Goal: Contribute content: Contribute content

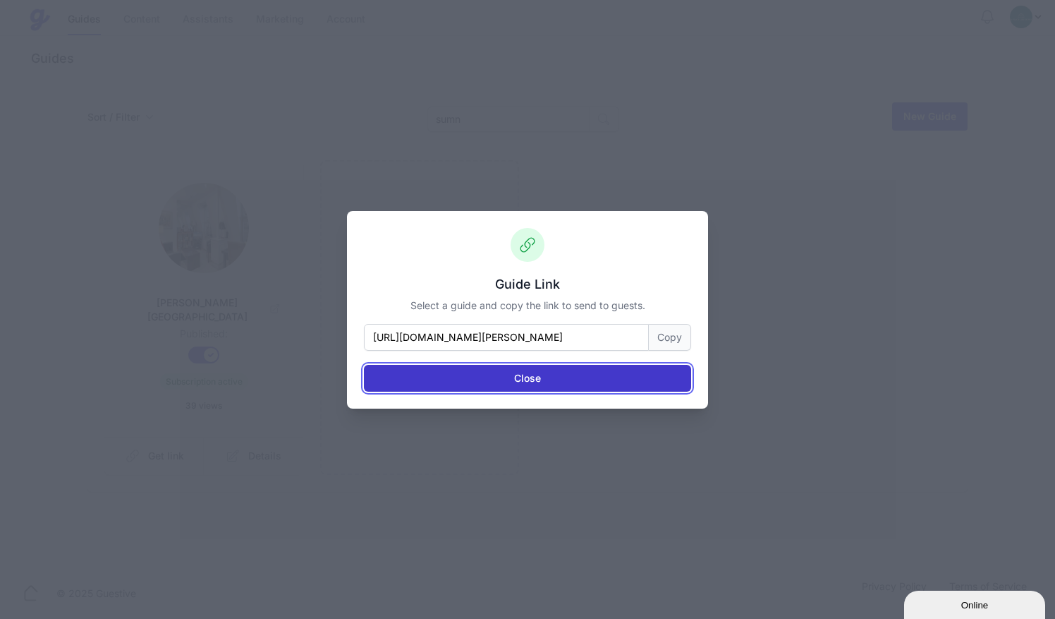
click at [540, 378] on button "Close" at bounding box center [527, 378] width 327 height 27
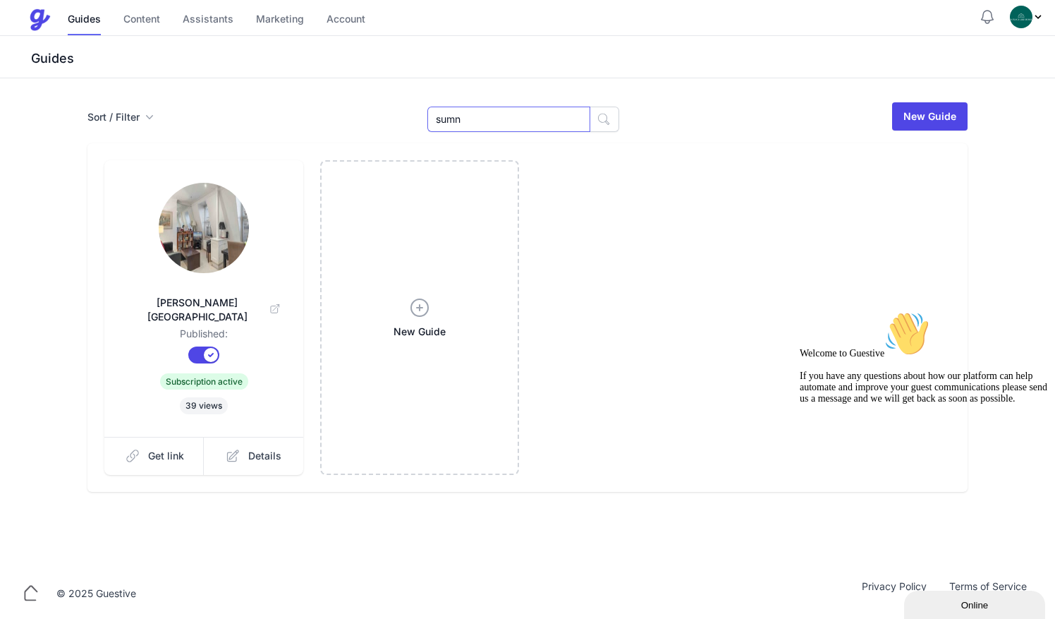
drag, startPoint x: 487, startPoint y: 112, endPoint x: 401, endPoint y: 122, distance: 86.6
click at [401, 122] on div "Sort / Filter Sort Name Created Unsorted All Published Unpublished Archived sum…" at bounding box center [527, 116] width 880 height 31
click at [147, 28] on link "Content" at bounding box center [141, 20] width 37 height 30
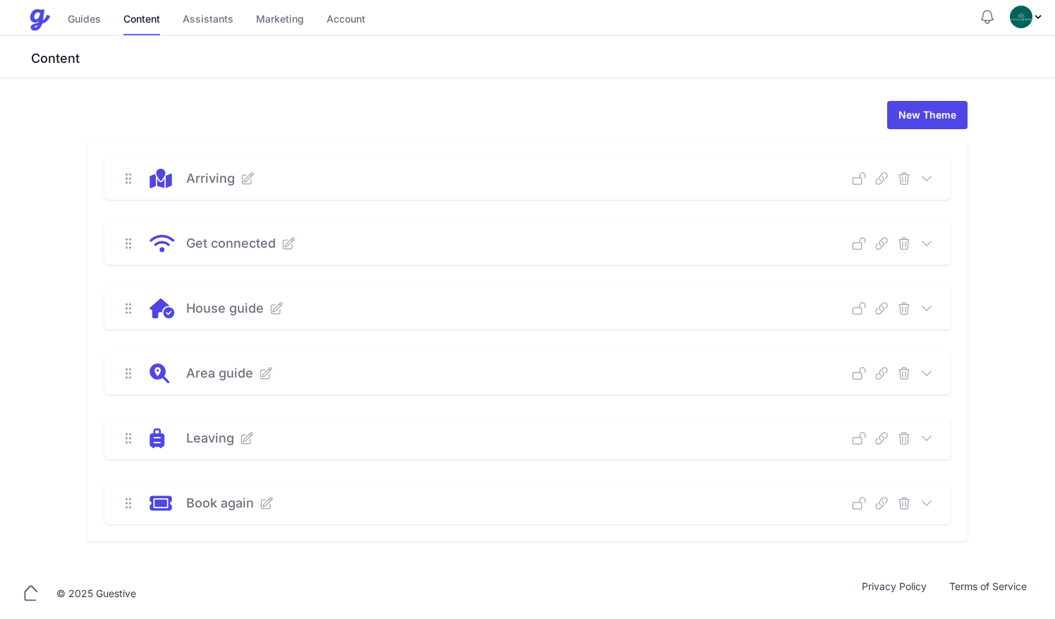
click at [287, 243] on icon at bounding box center [288, 243] width 14 height 14
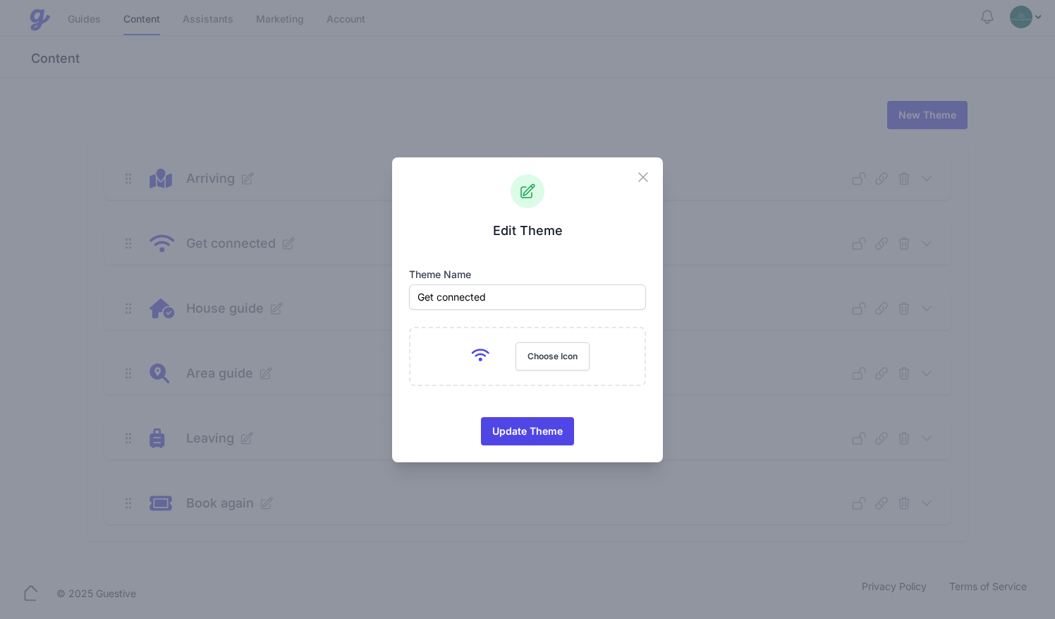
click at [650, 162] on div "Close" at bounding box center [649, 173] width 28 height 32
click at [643, 177] on icon "button" at bounding box center [643, 177] width 8 height 8
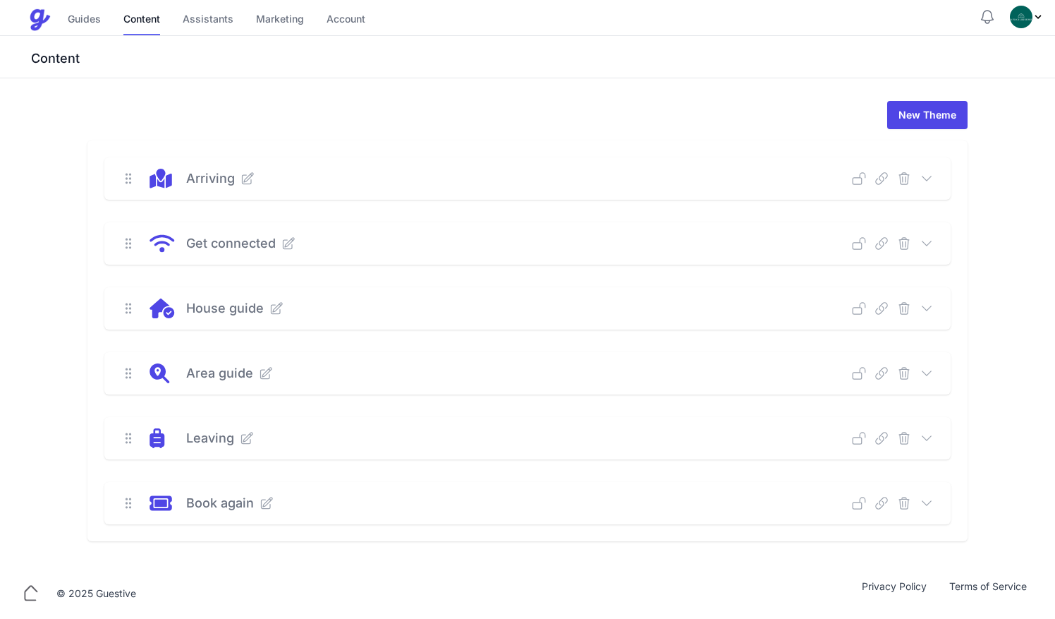
click at [928, 250] on div "Get connected Deep Link Select a guide and copy the deep link to send to guests…" at bounding box center [527, 243] width 847 height 42
click at [928, 241] on icon at bounding box center [927, 243] width 14 height 14
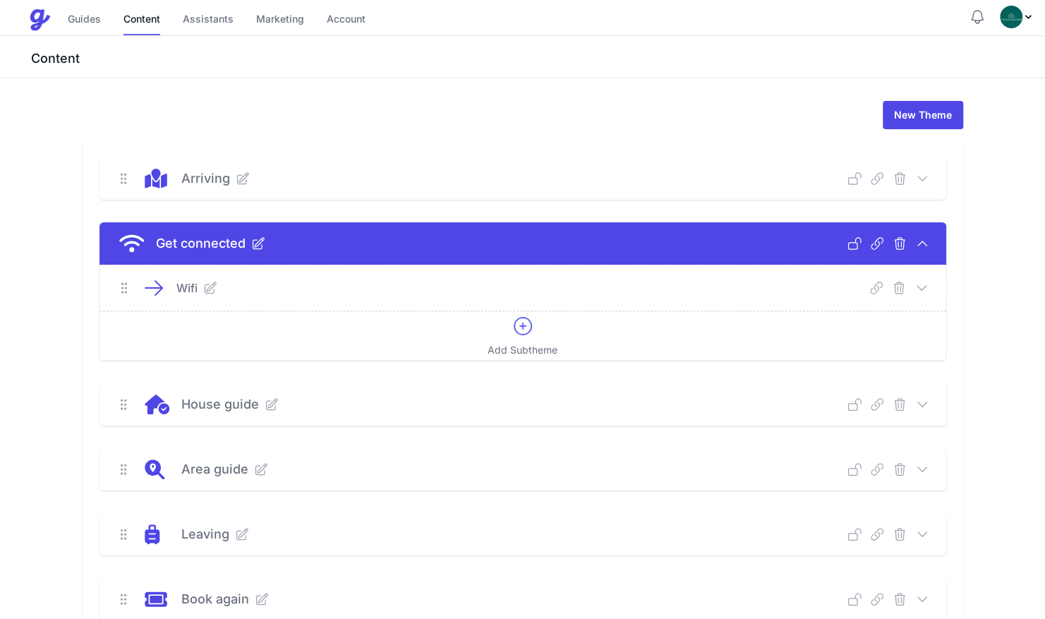
click at [212, 289] on icon at bounding box center [210, 288] width 14 height 14
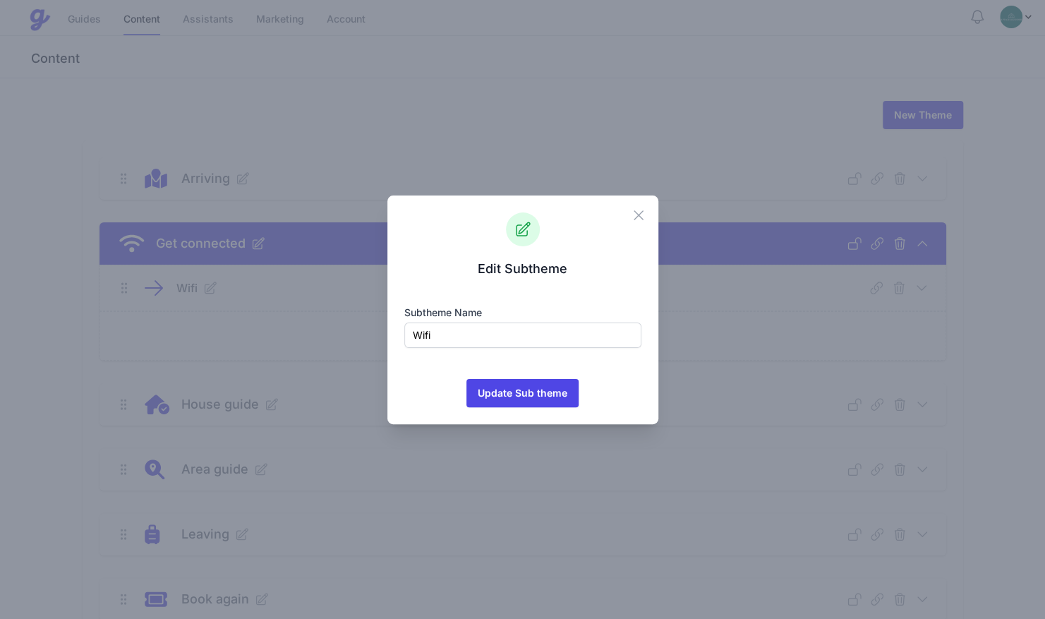
click at [647, 217] on div "Close" at bounding box center [644, 211] width 28 height 32
click at [640, 210] on icon "button" at bounding box center [638, 215] width 17 height 17
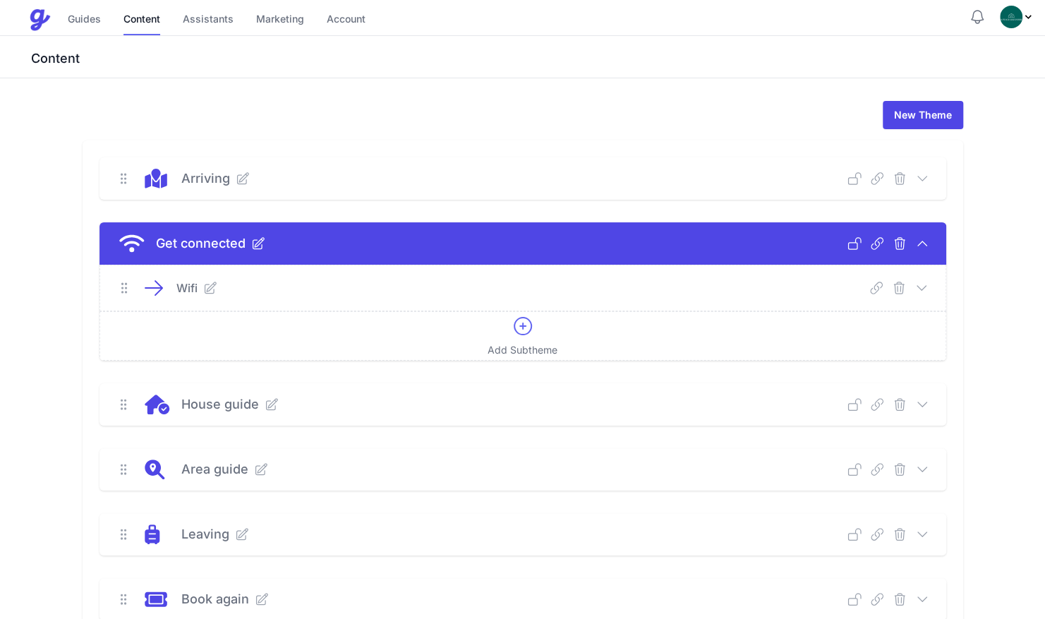
click at [922, 286] on icon at bounding box center [921, 288] width 14 height 14
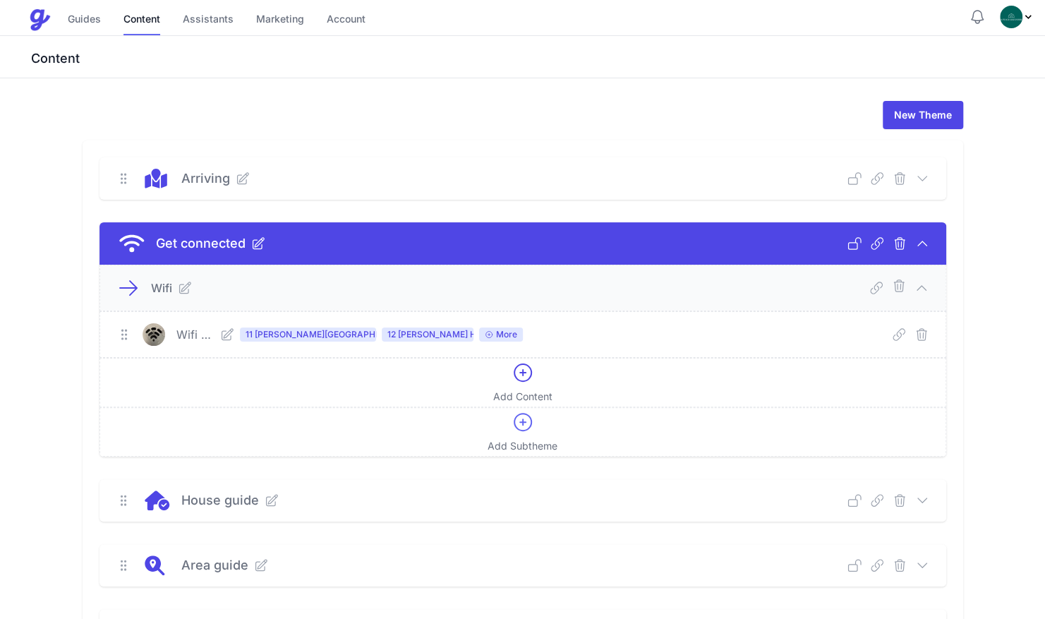
click at [233, 334] on icon at bounding box center [227, 334] width 11 height 11
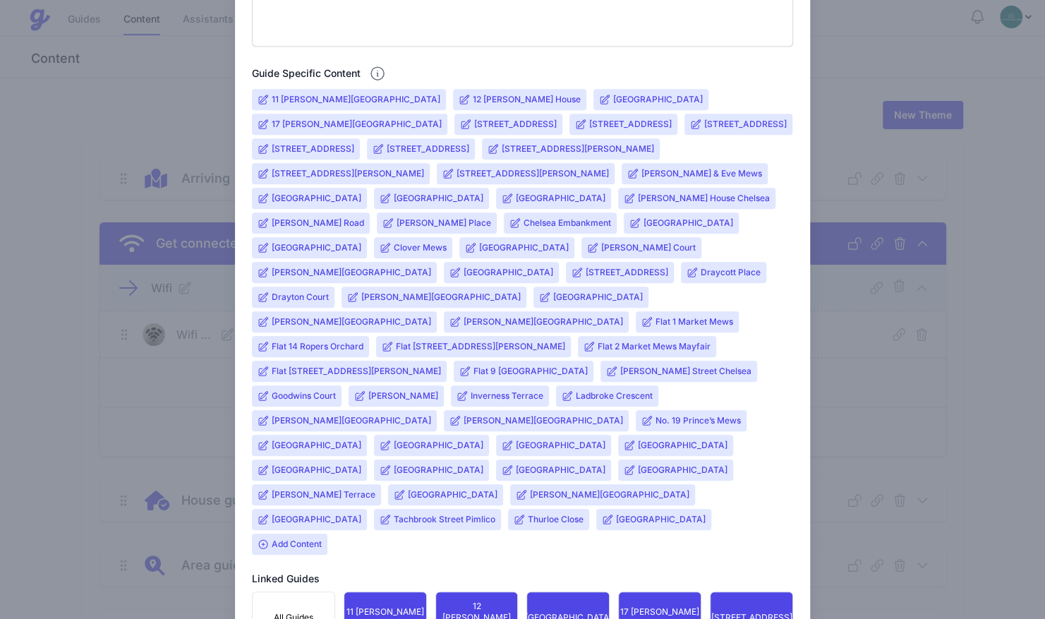
scroll to position [562, 0]
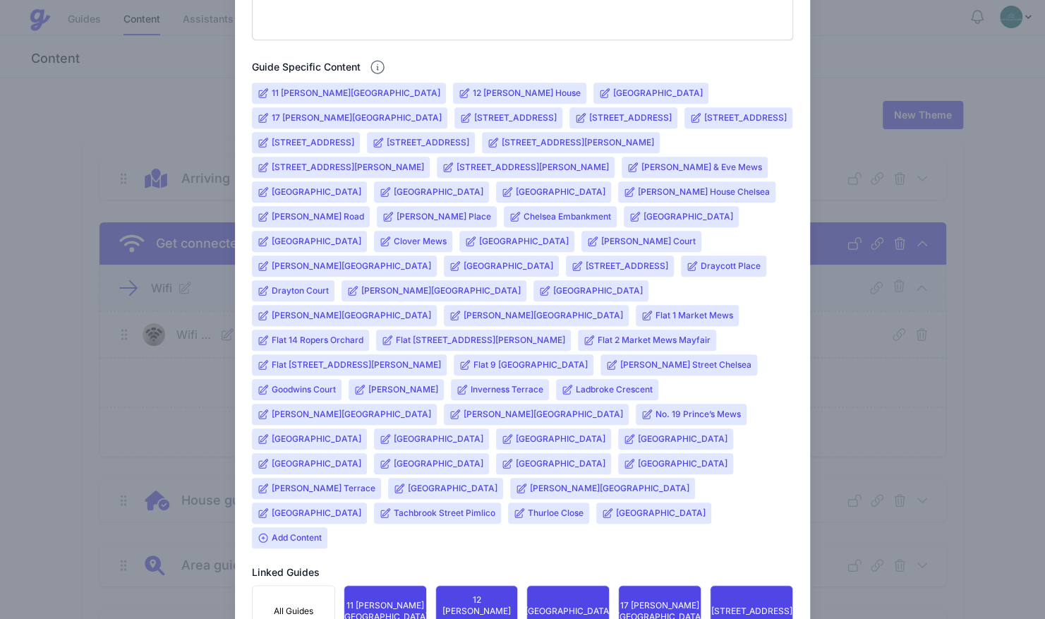
click at [598, 334] on input "Flat 2 Market Mews Mayfair" at bounding box center [654, 339] width 113 height 11
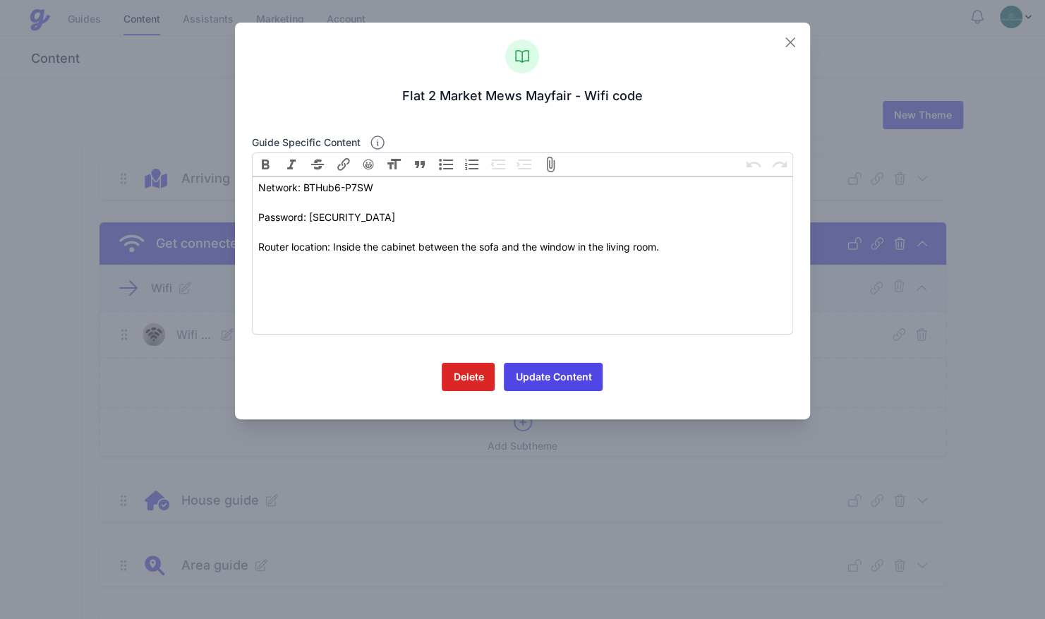
click at [787, 38] on icon at bounding box center [790, 42] width 17 height 17
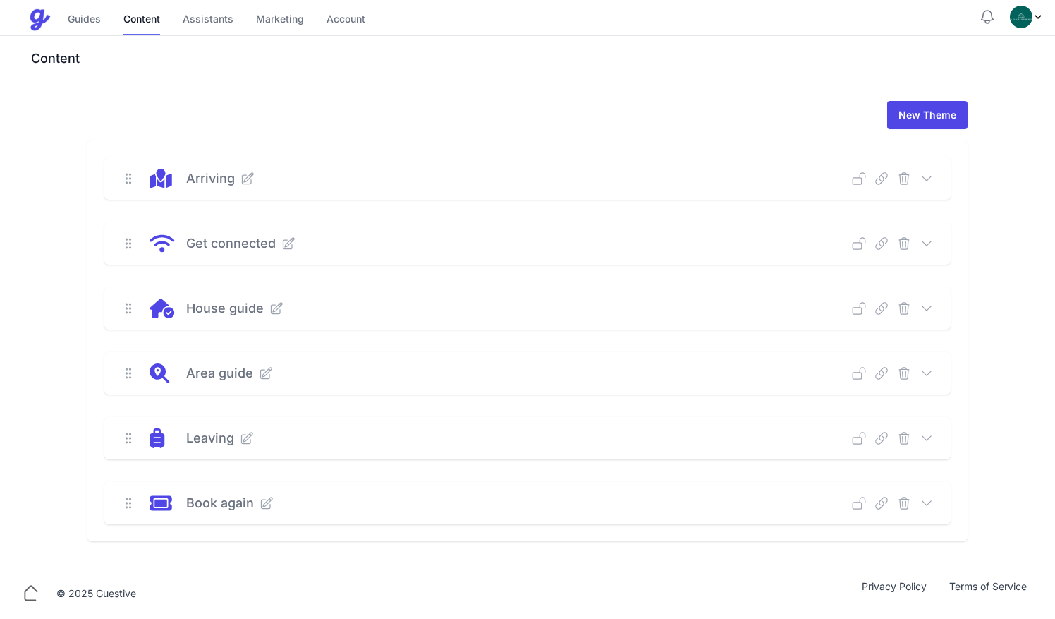
click at [277, 313] on icon at bounding box center [277, 308] width 11 height 11
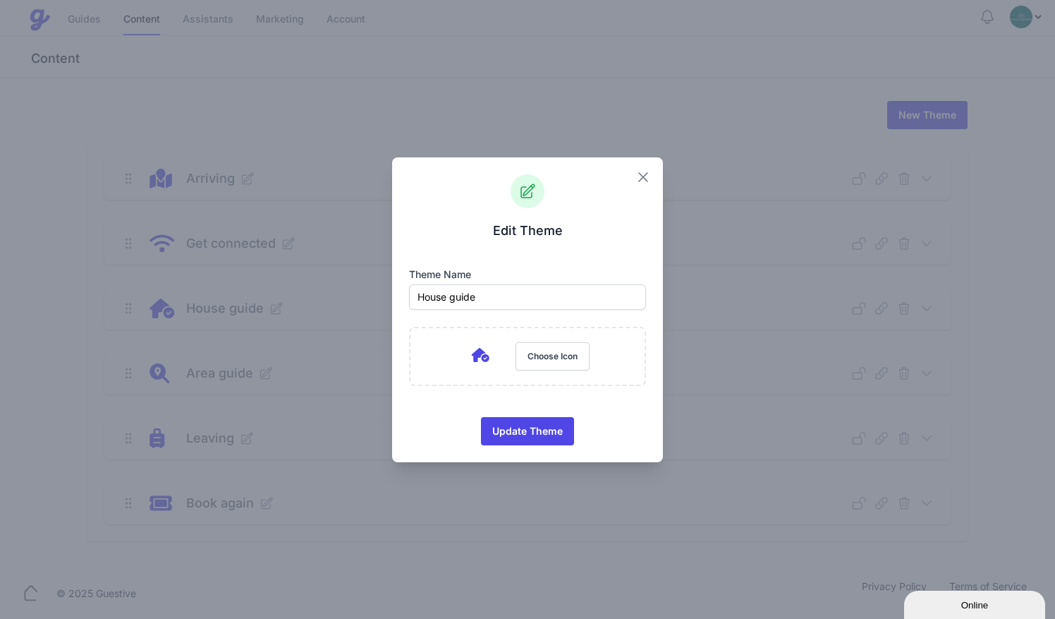
click at [641, 174] on icon "button" at bounding box center [643, 177] width 8 height 8
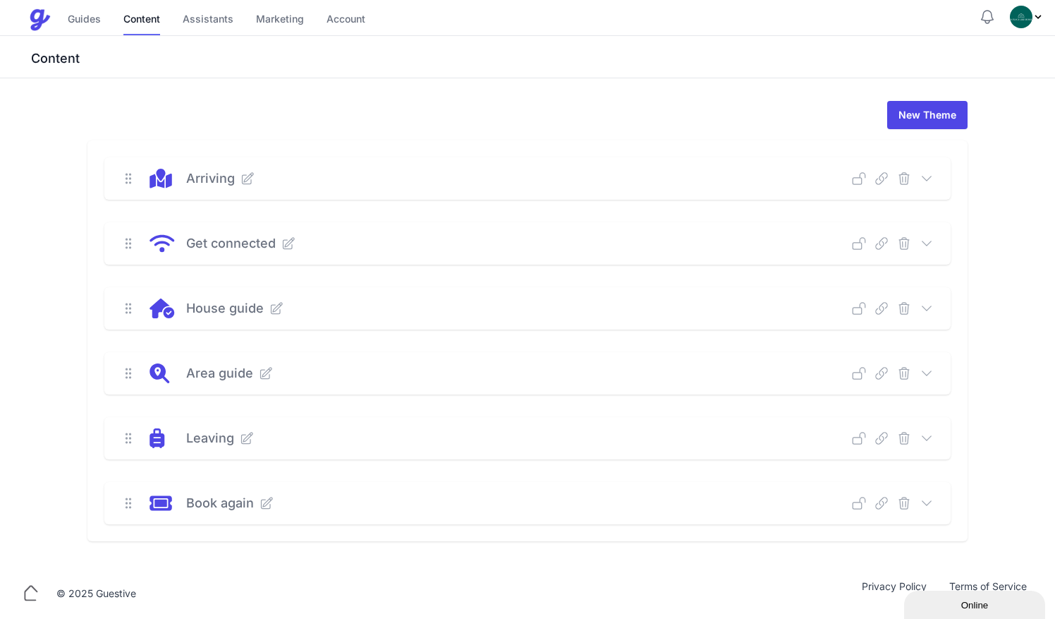
click at [928, 241] on icon at bounding box center [927, 243] width 14 height 14
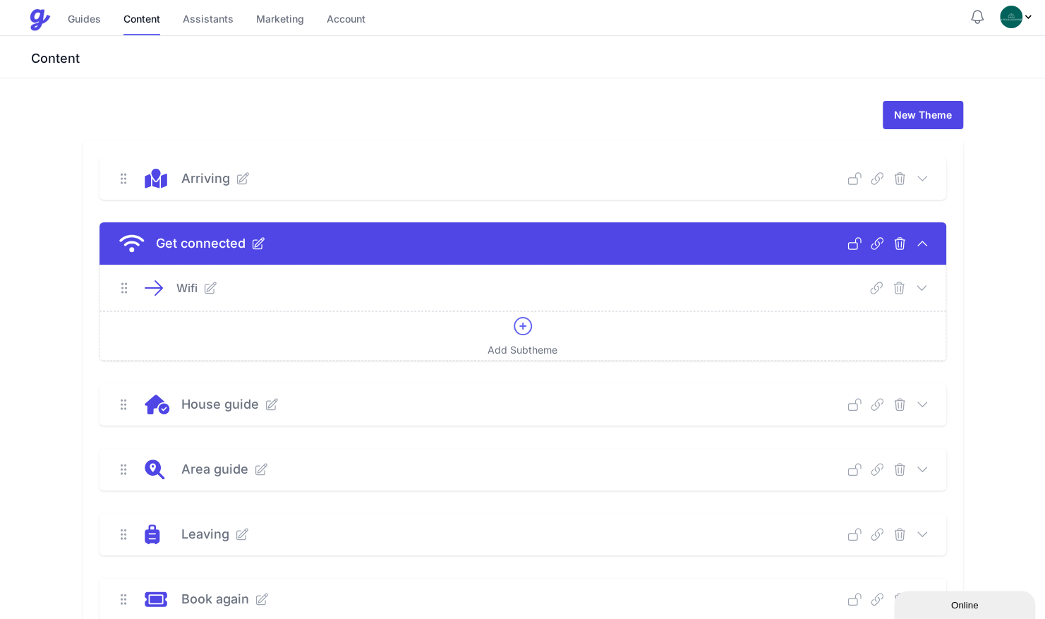
click at [922, 282] on icon at bounding box center [921, 288] width 14 height 14
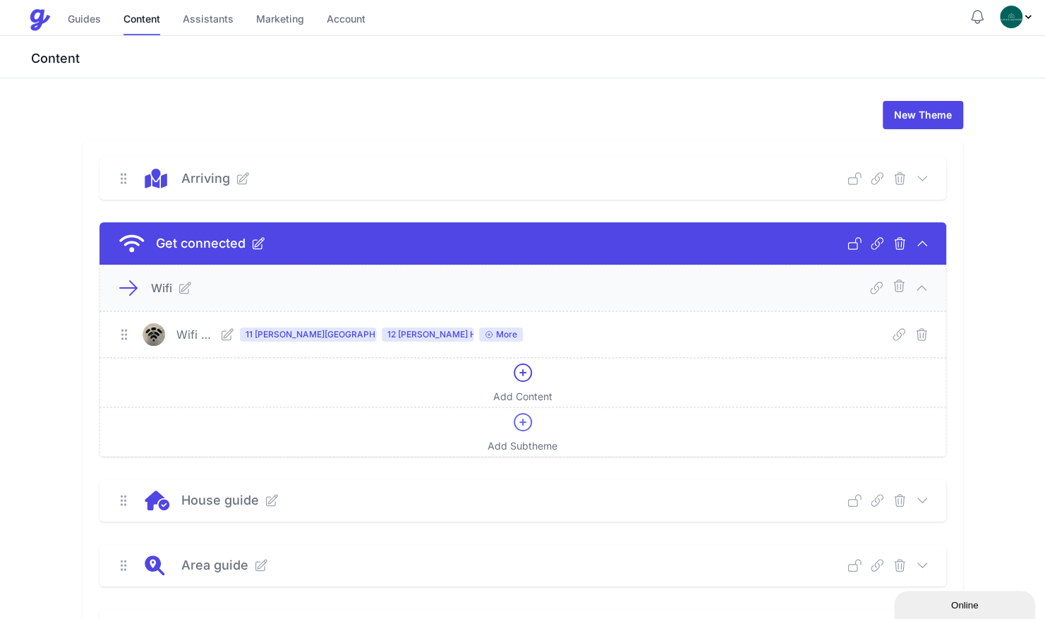
click at [234, 337] on icon at bounding box center [227, 334] width 14 height 14
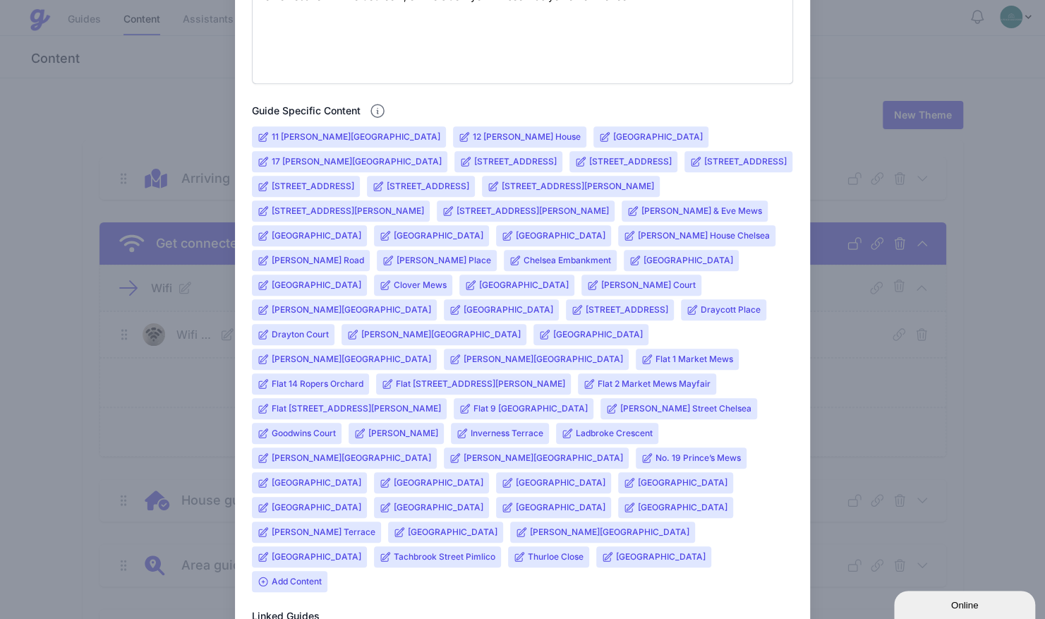
scroll to position [521, 0]
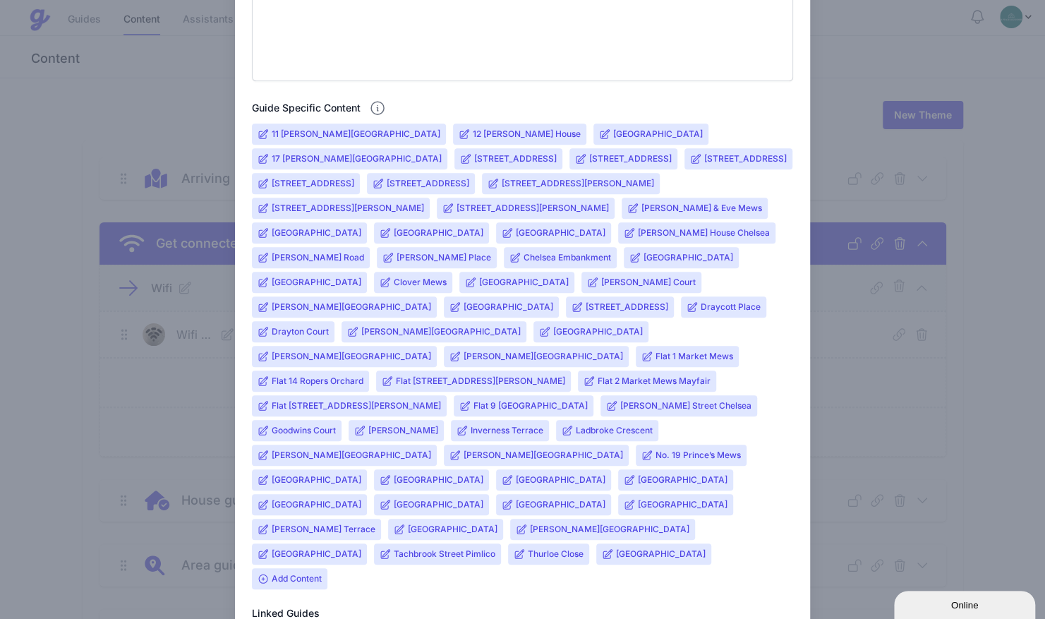
click at [655, 351] on input "Flat 1 Market Mews" at bounding box center [694, 356] width 78 height 11
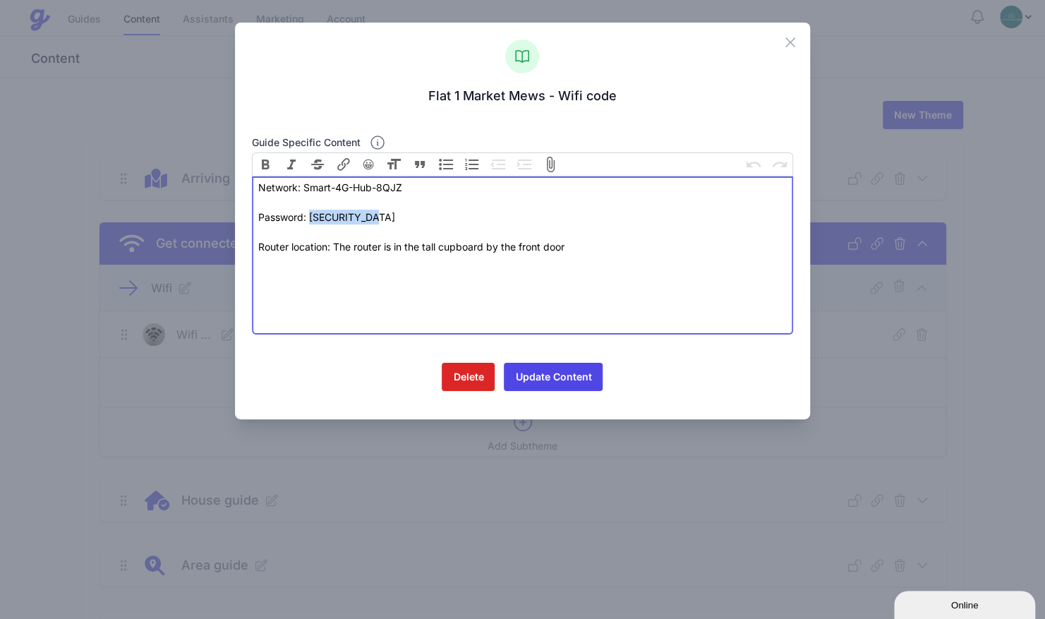
drag, startPoint x: 379, startPoint y: 210, endPoint x: 310, endPoint y: 217, distance: 68.8
click at [310, 217] on div "Password: mkL79gFir6DX" at bounding box center [522, 225] width 529 height 30
drag, startPoint x: 308, startPoint y: 216, endPoint x: 387, endPoint y: 214, distance: 79.0
click at [387, 214] on div "Password: Update-0205!" at bounding box center [522, 225] width 529 height 30
copy div "Update-0205!"
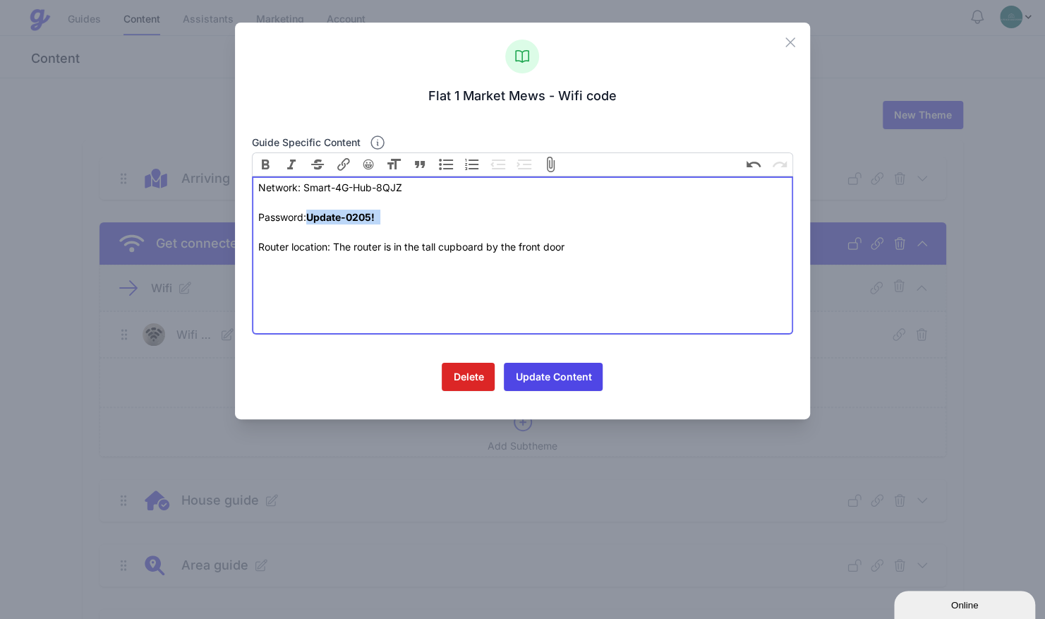
click at [387, 222] on div "Password: Update-0205!" at bounding box center [522, 225] width 529 height 30
drag, startPoint x: 376, startPoint y: 219, endPoint x: 310, endPoint y: 219, distance: 65.6
click at [310, 219] on strong "Update-0205!" at bounding box center [340, 217] width 68 height 12
paste trix-editor "<div>Network: Smart-4G-Hub-8QJZ&nbsp;<br><br></div><div>Password: Update-0205!&…"
click at [320, 219] on div "Password: Update-0205!" at bounding box center [522, 225] width 529 height 30
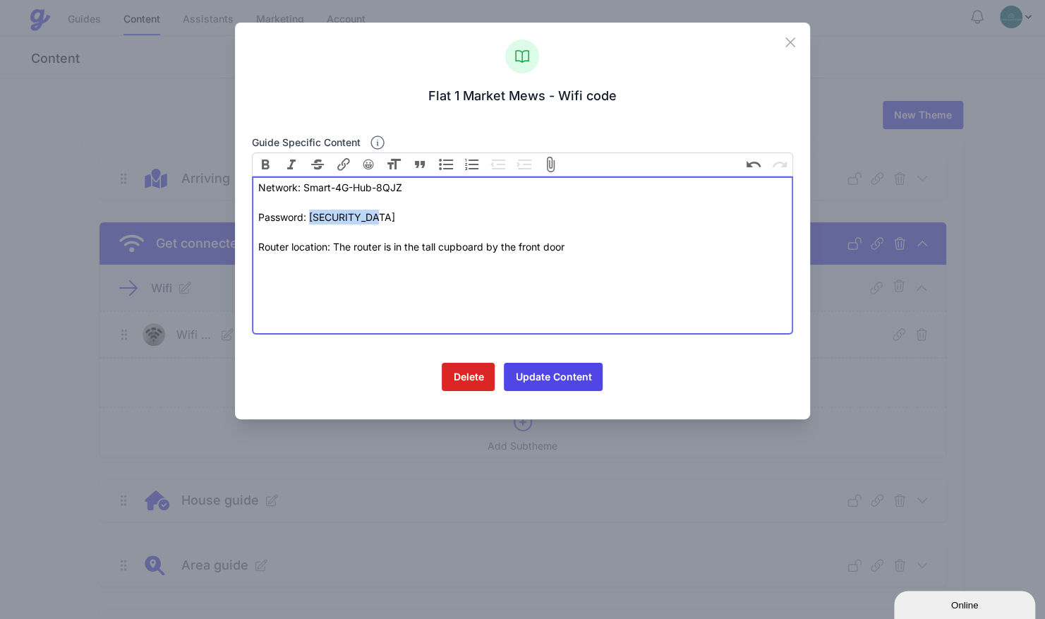
drag, startPoint x: 375, startPoint y: 213, endPoint x: 312, endPoint y: 222, distance: 63.4
click at [312, 222] on div "Password: Update-0205!" at bounding box center [522, 225] width 529 height 30
paste trix-editor "&nbsp;"
click at [378, 220] on div "Password: Update-0205!" at bounding box center [522, 225] width 529 height 30
click at [384, 216] on div "Password: Update-0205!" at bounding box center [522, 225] width 529 height 30
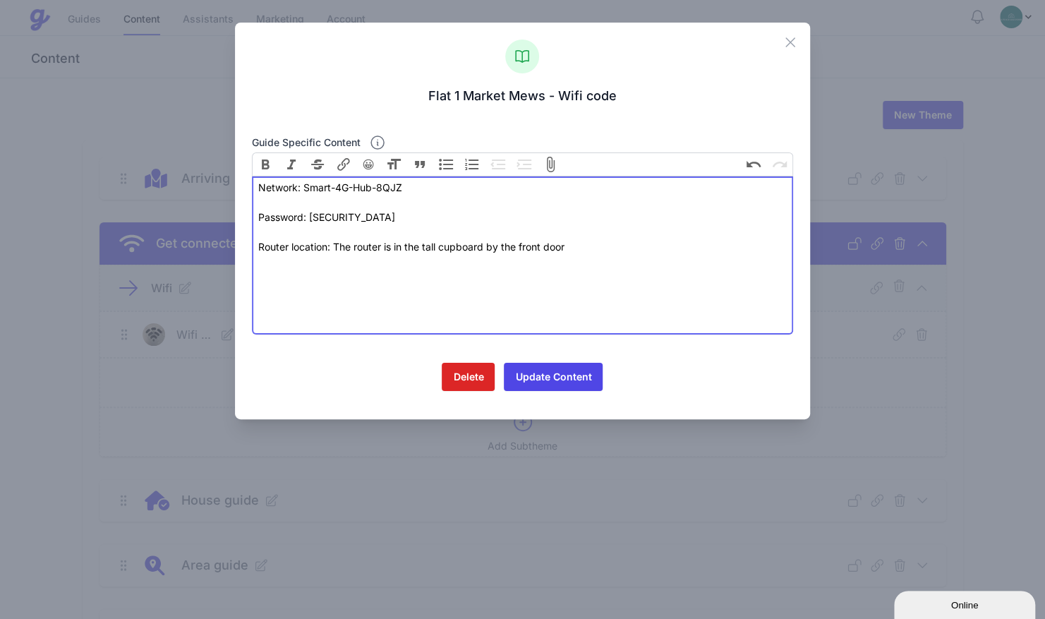
type trix-editor "<div>Network: Smart-4G-Hub-8QJZ&nbsp;<br><br></div><div>Password: Update-0205!&…"
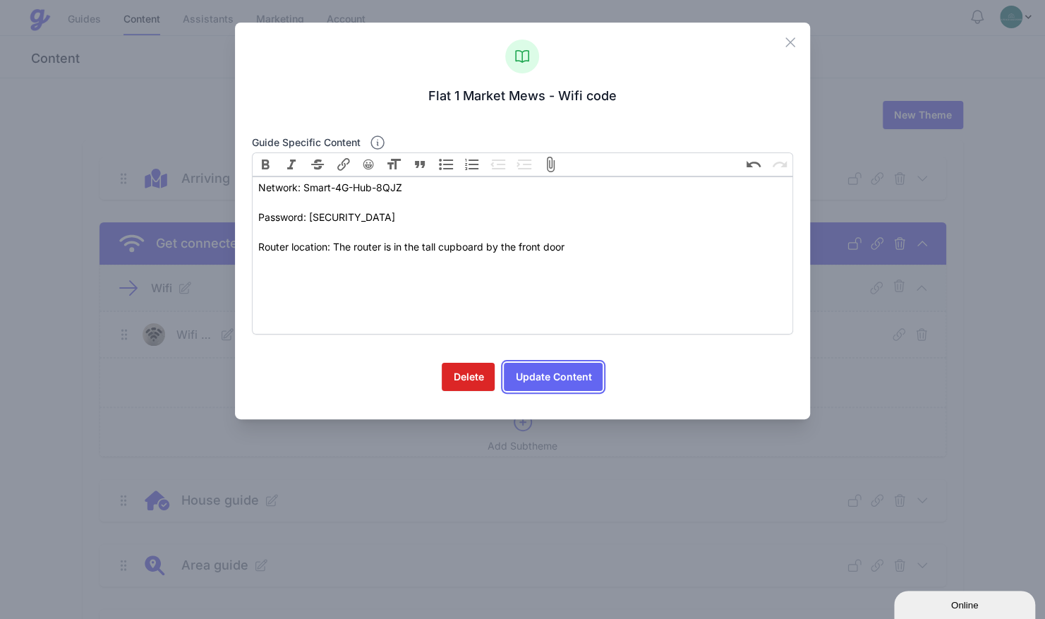
click at [528, 377] on button "Update Content" at bounding box center [553, 377] width 99 height 28
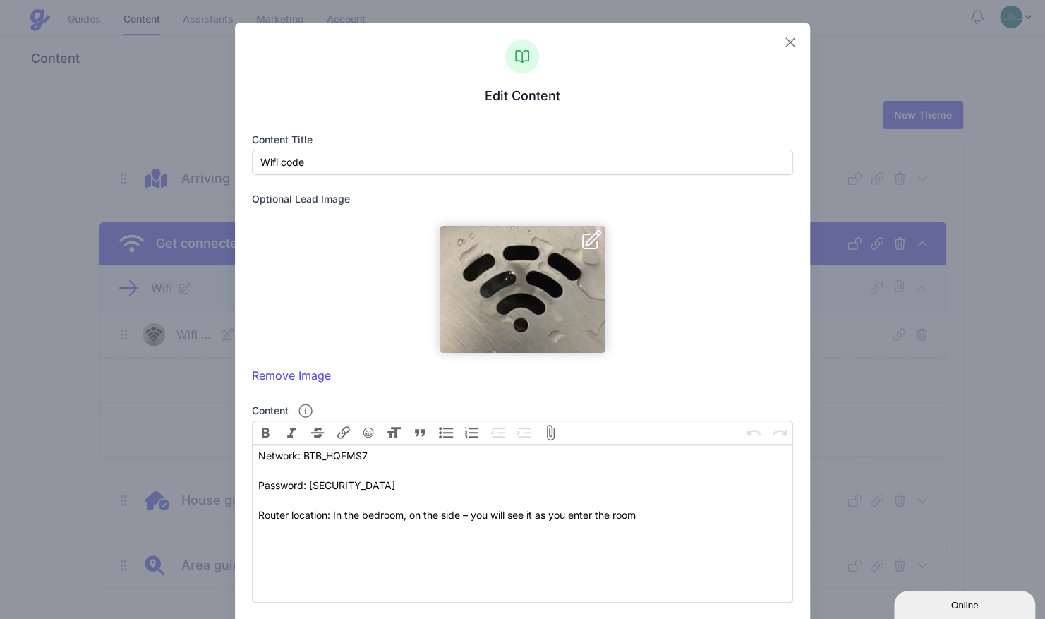
click at [786, 40] on icon "button" at bounding box center [790, 42] width 8 height 8
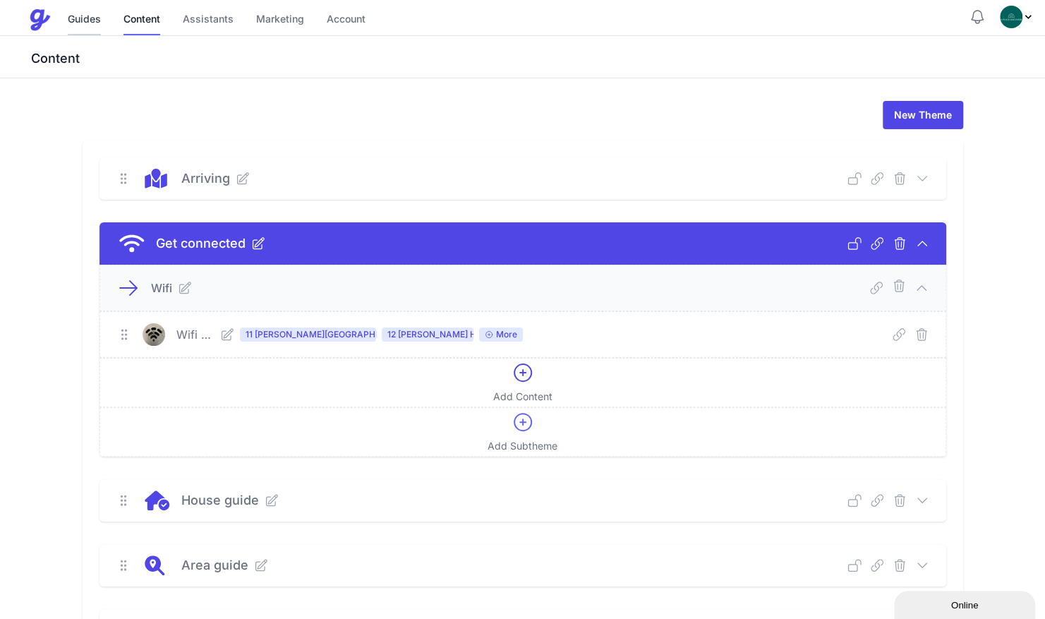
click at [79, 22] on link "Guides" at bounding box center [84, 20] width 33 height 30
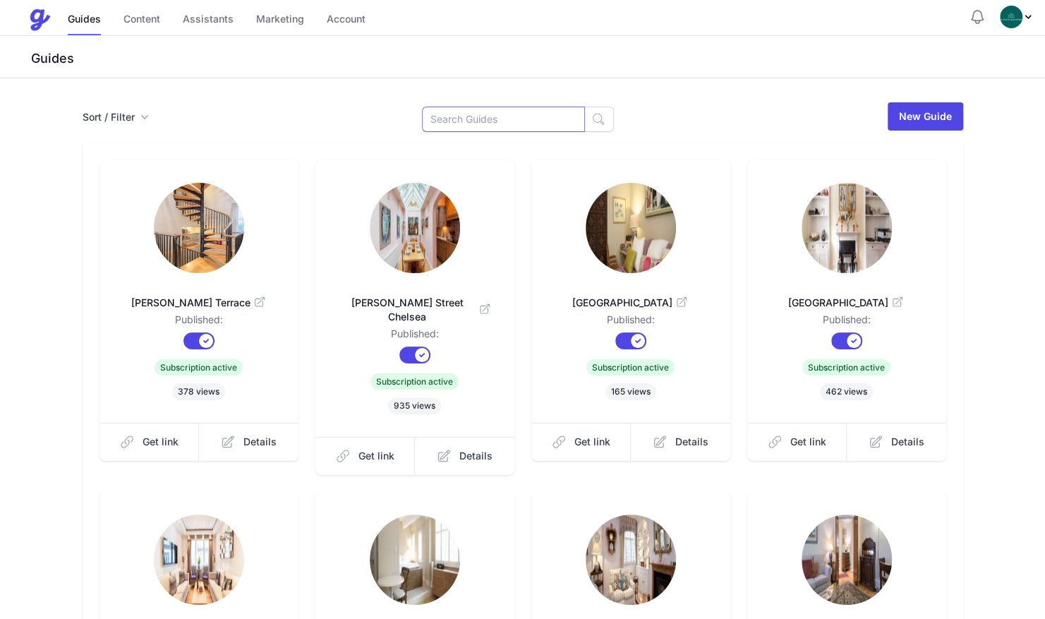
click at [468, 119] on input at bounding box center [503, 119] width 163 height 25
type input "g"
type input "flat 1"
click at [555, 200] on link at bounding box center [631, 229] width 154 height 93
click at [584, 126] on button "button" at bounding box center [599, 119] width 30 height 25
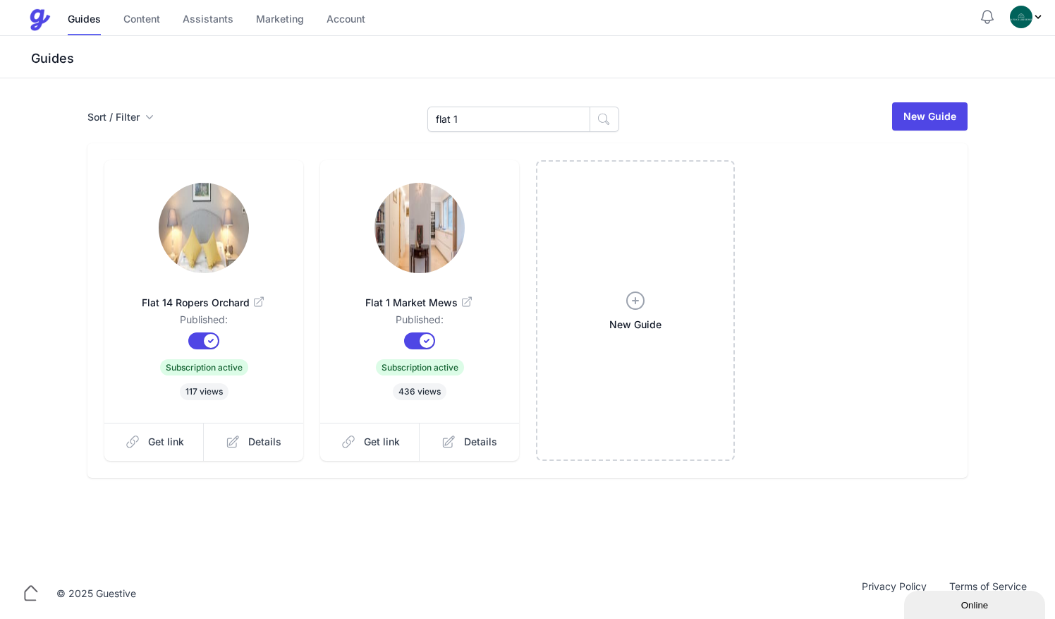
click at [418, 230] on img at bounding box center [420, 228] width 90 height 90
drag, startPoint x: 481, startPoint y: 116, endPoint x: 390, endPoint y: 106, distance: 91.5
click at [390, 106] on div "Sort / Filter Sort Name Created Unsorted All Published Unpublished Archived fla…" at bounding box center [527, 116] width 880 height 31
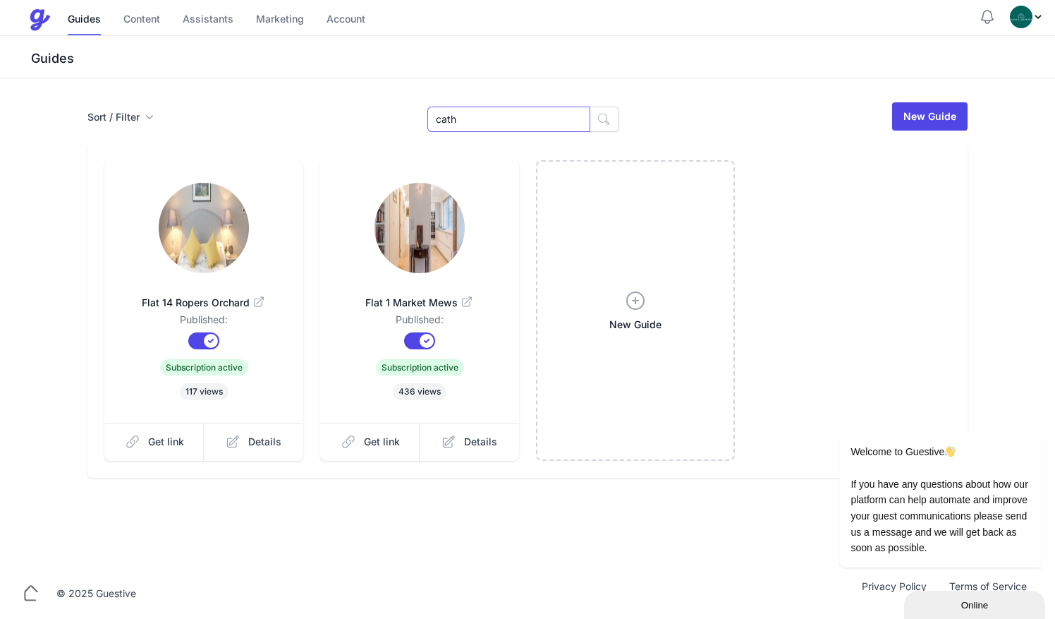
type input "cath"
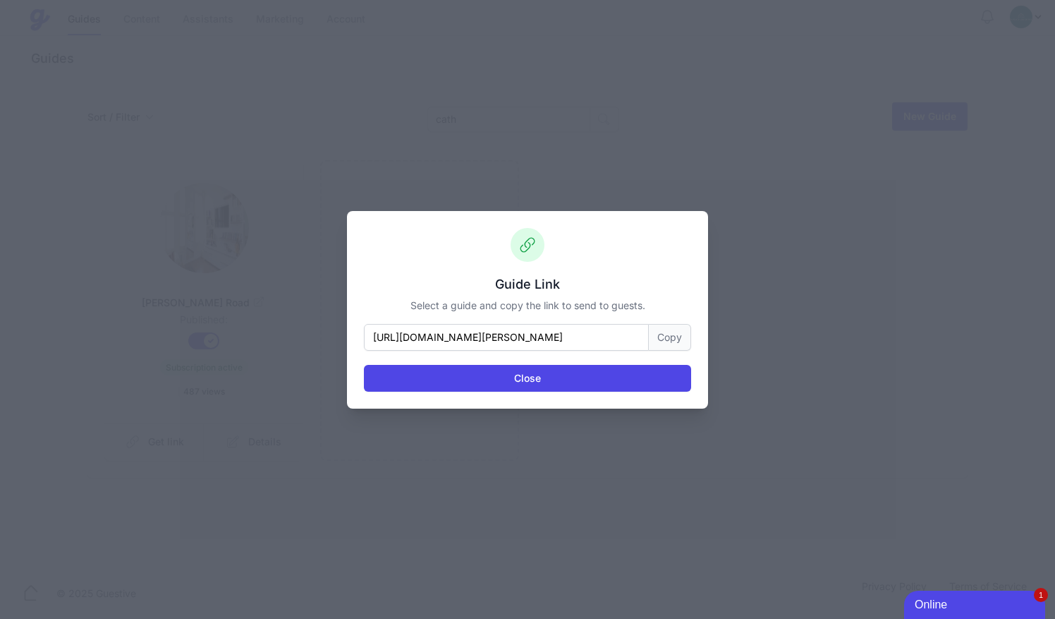
click at [653, 336] on button "Copy" at bounding box center [670, 337] width 42 height 27
